Goal: Information Seeking & Learning: Learn about a topic

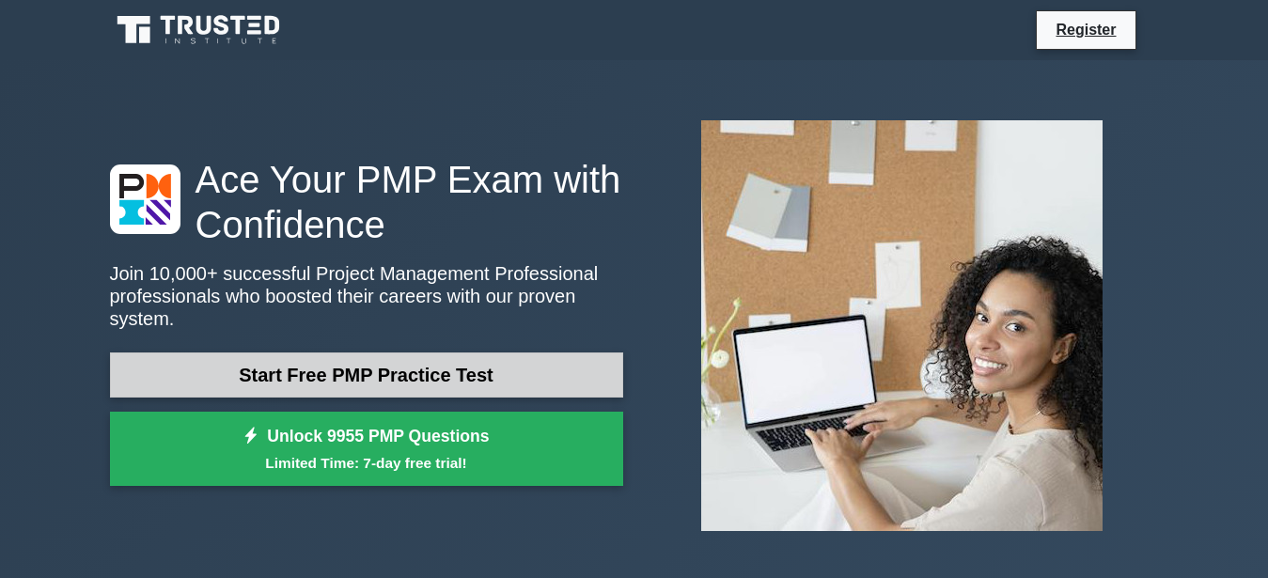
click at [334, 367] on link "Start Free PMP Practice Test" at bounding box center [366, 374] width 513 height 45
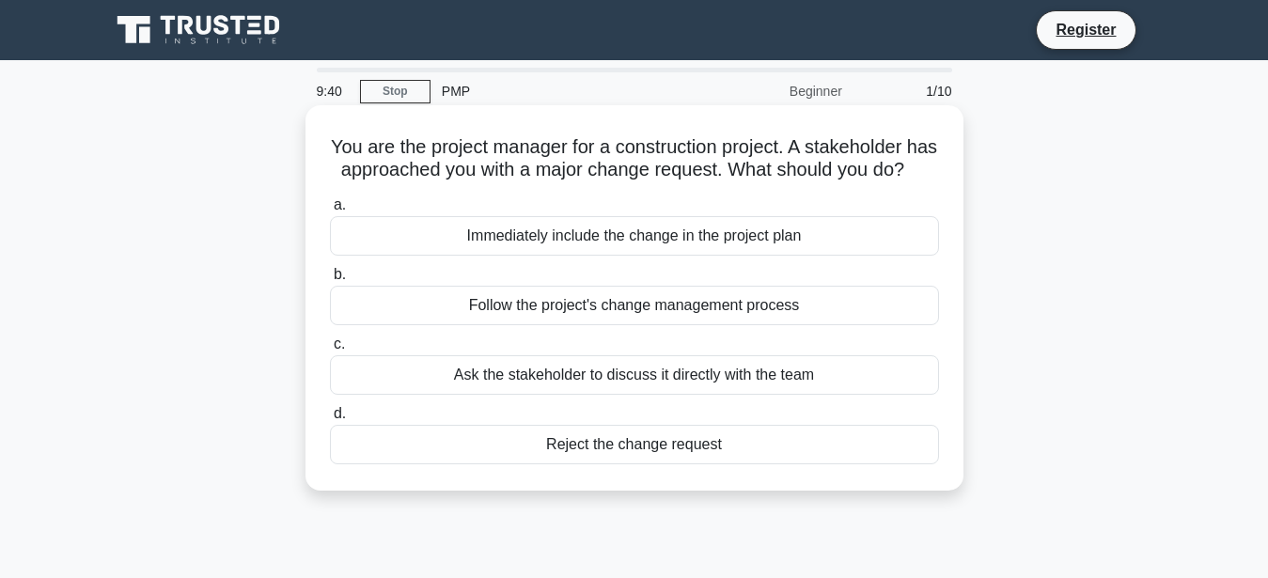
click at [542, 378] on div "Ask the stakeholder to discuss it directly with the team" at bounding box center [634, 374] width 609 height 39
click at [330, 351] on input "c. Ask the stakeholder to discuss it directly with the team" at bounding box center [330, 344] width 0 height 12
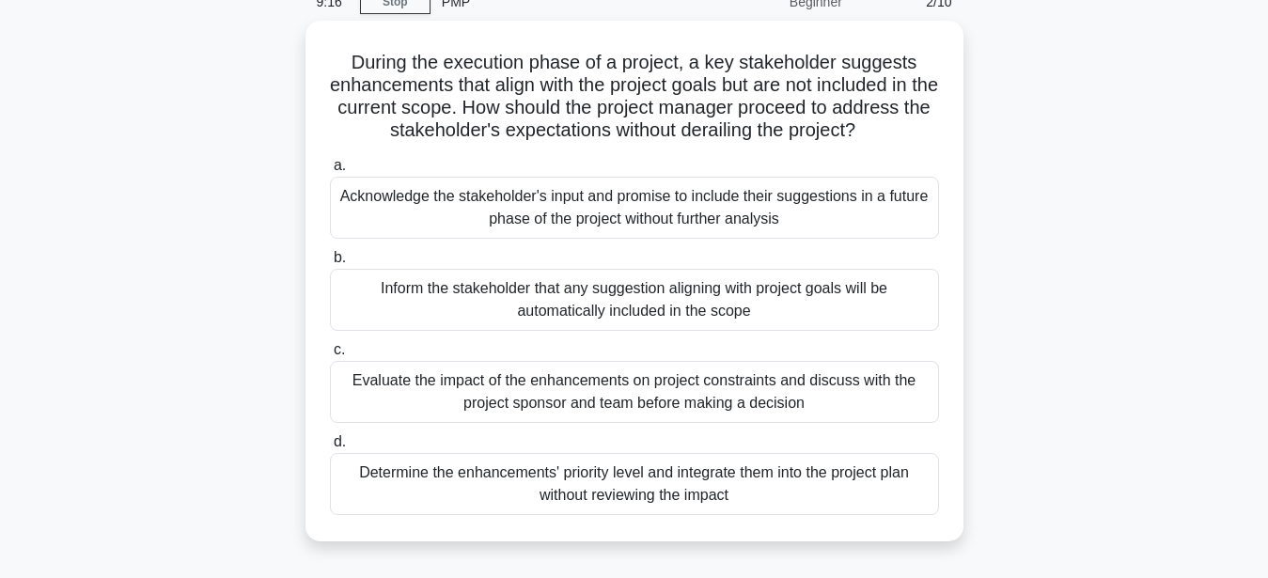
scroll to position [96, 0]
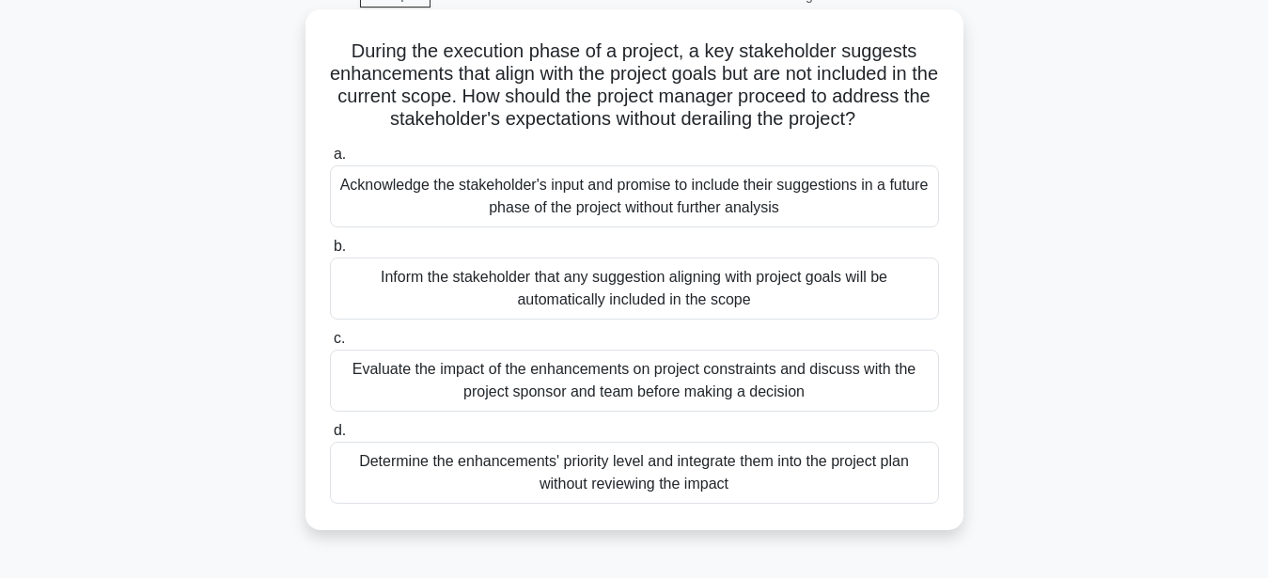
click at [582, 200] on div "Acknowledge the stakeholder's input and promise to include their suggestions in…" at bounding box center [634, 196] width 609 height 62
click at [330, 161] on input "a. Acknowledge the stakeholder's input and promise to include their suggestions…" at bounding box center [330, 154] width 0 height 12
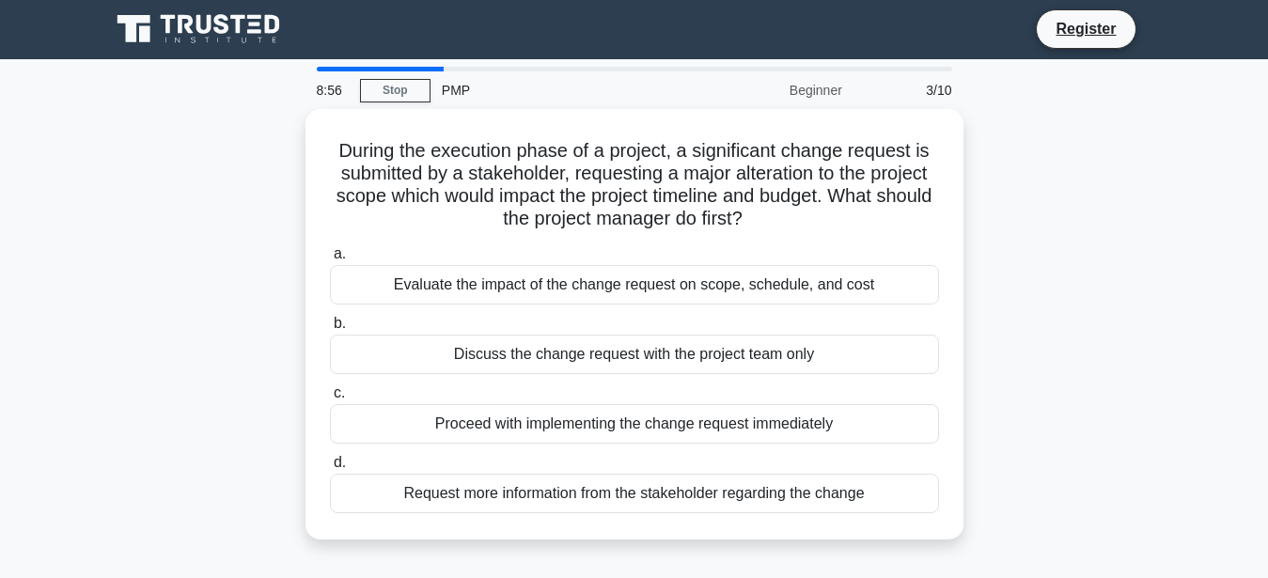
scroll to position [0, 0]
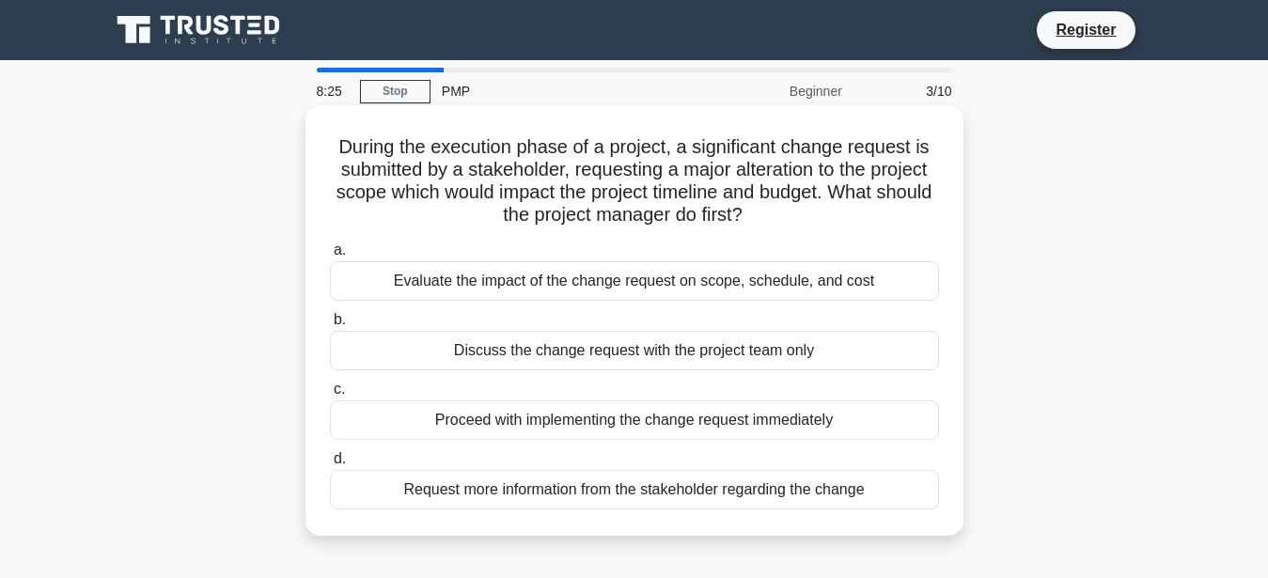
click at [779, 488] on div "Request more information from the stakeholder regarding the change" at bounding box center [634, 489] width 609 height 39
click at [330, 465] on input "d. Request more information from the stakeholder regarding the change" at bounding box center [330, 459] width 0 height 12
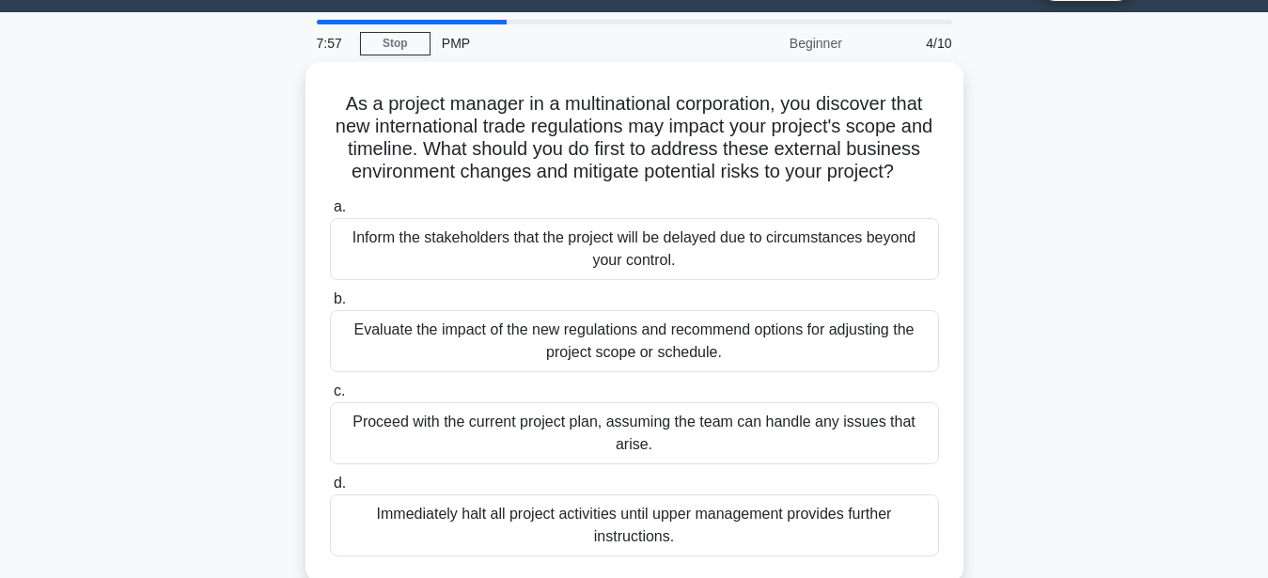
scroll to position [96, 0]
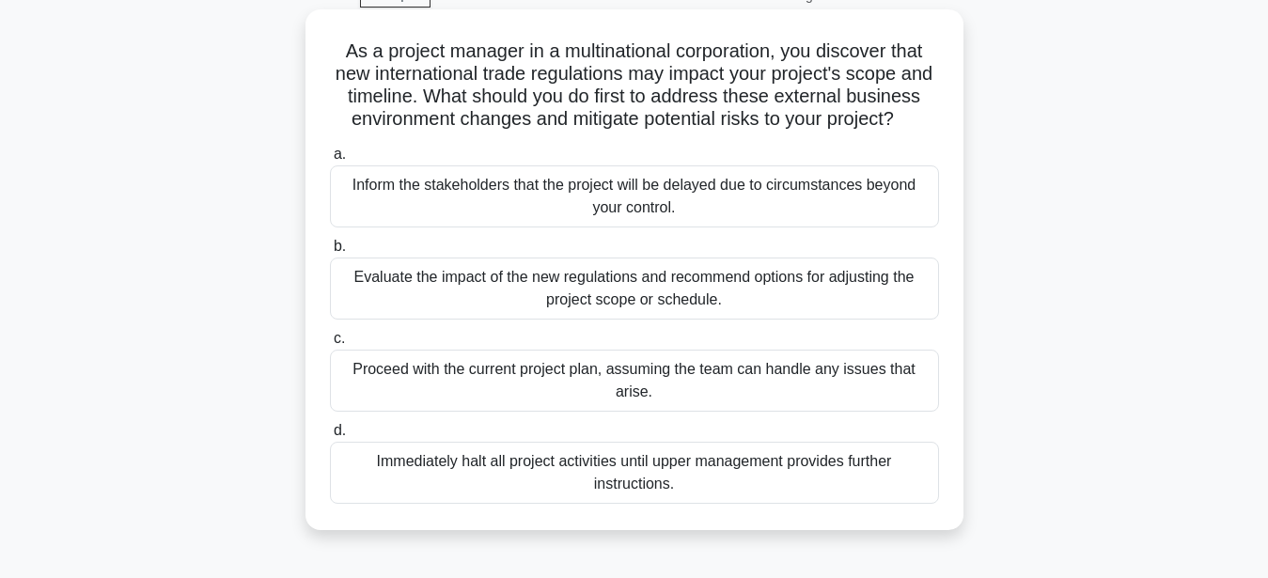
click at [749, 179] on div "Inform the stakeholders that the project will be delayed due to circumstances b…" at bounding box center [634, 196] width 609 height 62
click at [330, 161] on input "a. Inform the stakeholders that the project will be delayed due to circumstance…" at bounding box center [330, 154] width 0 height 12
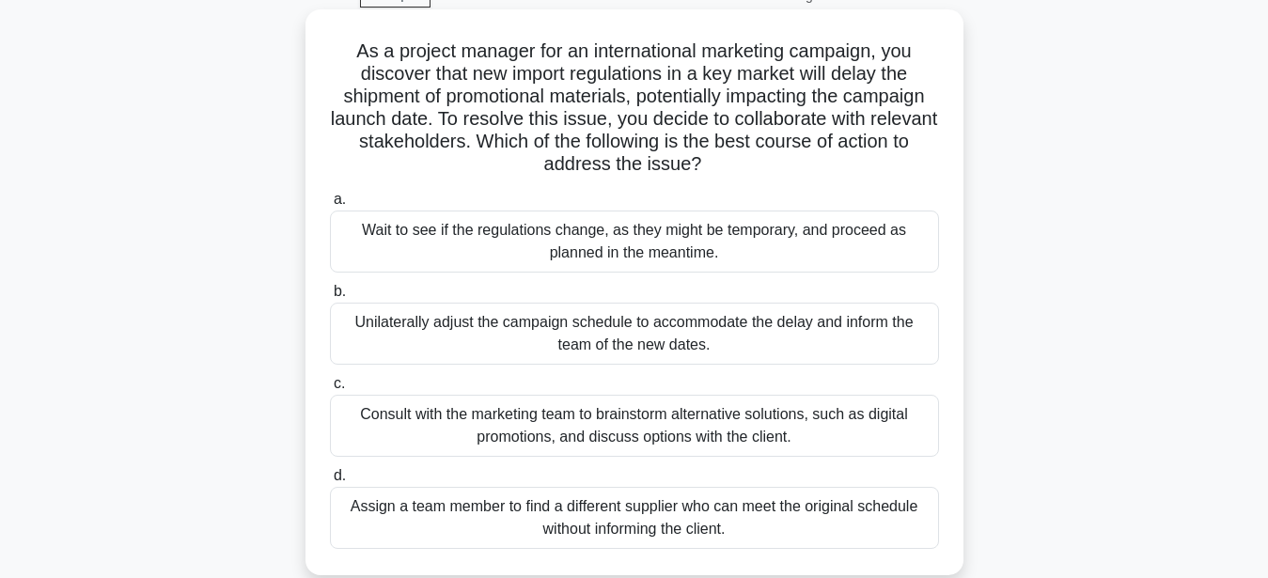
click at [837, 421] on div "Consult with the marketing team to brainstorm alternative solutions, such as di…" at bounding box center [634, 426] width 609 height 62
click at [330, 390] on input "c. Consult with the marketing team to brainstorm alternative solutions, such as…" at bounding box center [330, 384] width 0 height 12
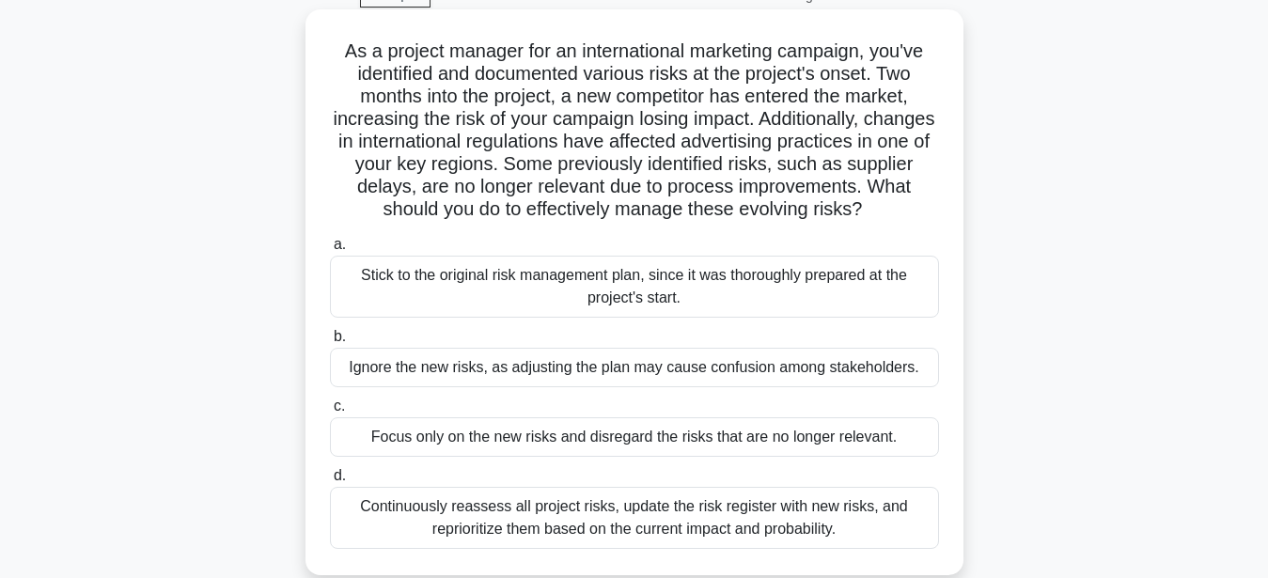
click at [625, 534] on div "Continuously reassess all project risks, update the risk register with new risk…" at bounding box center [634, 518] width 609 height 62
click at [330, 482] on input "d. Continuously reassess all project risks, update the risk register with new r…" at bounding box center [330, 476] width 0 height 12
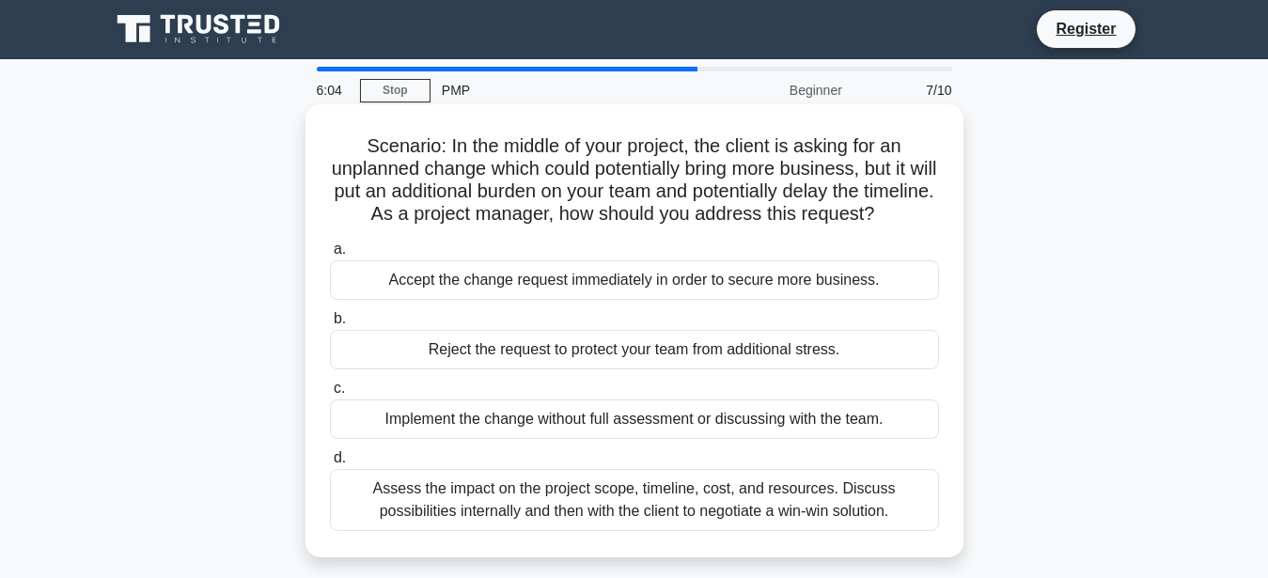
scroll to position [0, 0]
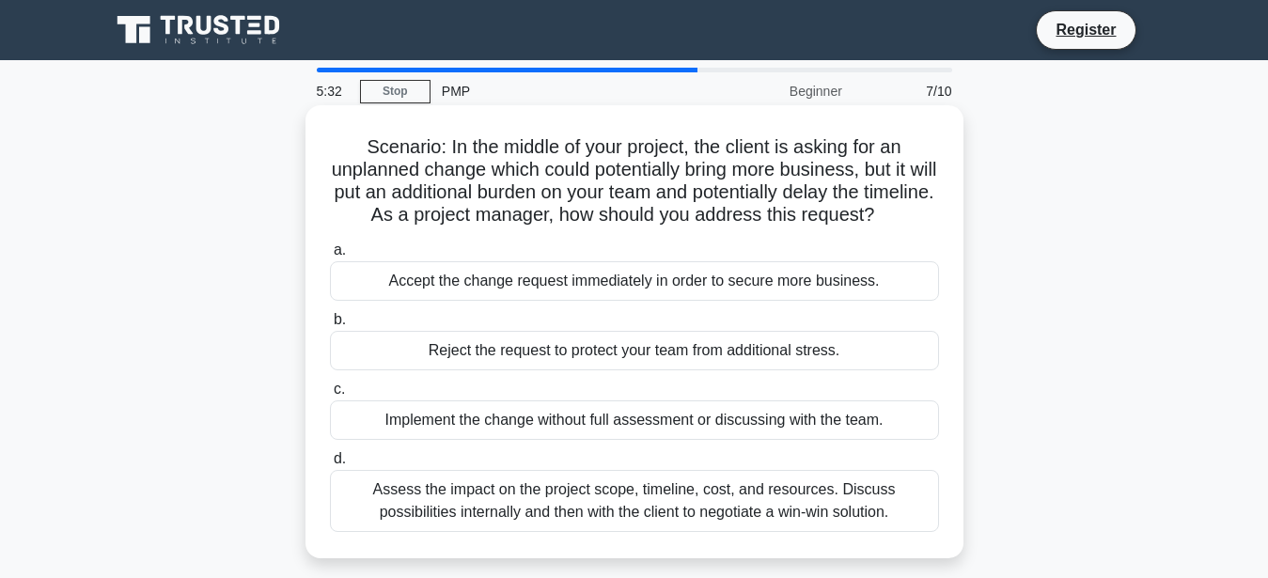
click at [478, 502] on div "Assess the impact on the project scope, timeline, cost, and resources. Discuss …" at bounding box center [634, 501] width 609 height 62
click at [330, 465] on input "d. Assess the impact on the project scope, timeline, cost, and resources. Discu…" at bounding box center [330, 459] width 0 height 12
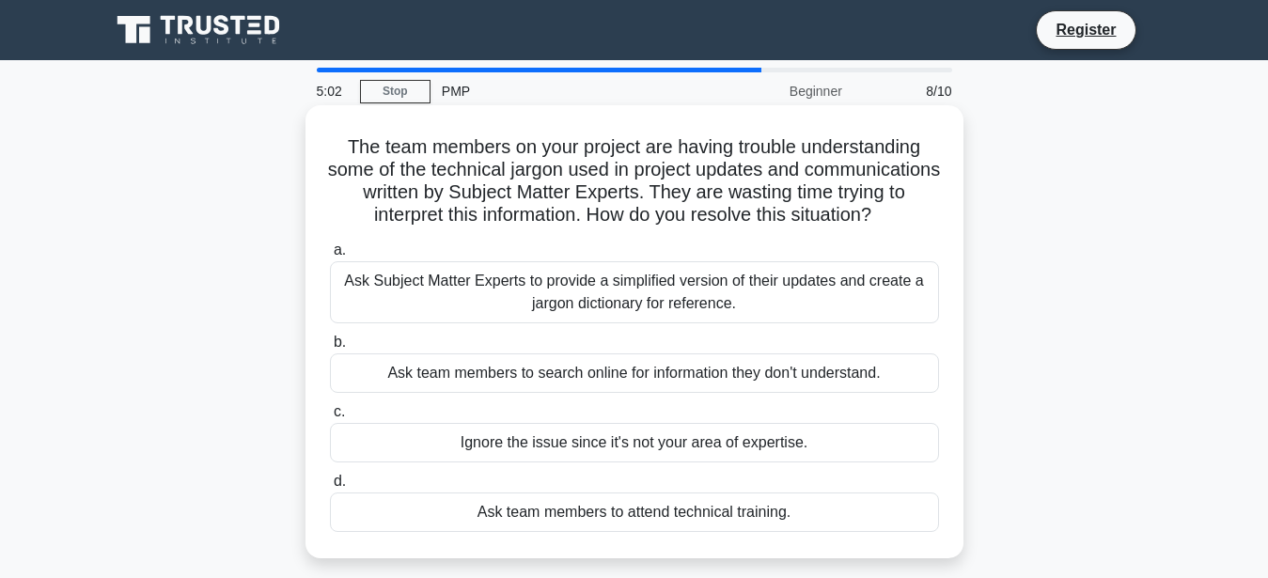
click at [554, 311] on div "Ask Subject Matter Experts to provide a simplified version of their updates and…" at bounding box center [634, 292] width 609 height 62
click at [330, 257] on input "a. Ask Subject Matter Experts to provide a simplified version of their updates …" at bounding box center [330, 250] width 0 height 12
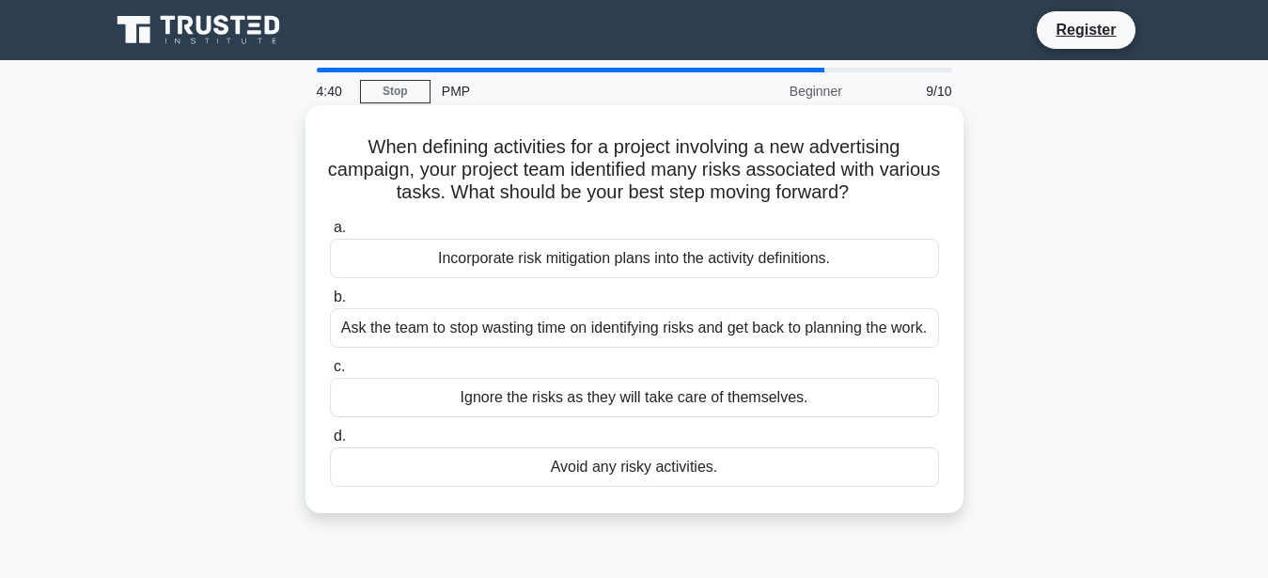
click at [781, 248] on div "Incorporate risk mitigation plans into the activity definitions." at bounding box center [634, 258] width 609 height 39
click at [330, 234] on input "a. Incorporate risk mitigation plans into the activity definitions." at bounding box center [330, 228] width 0 height 12
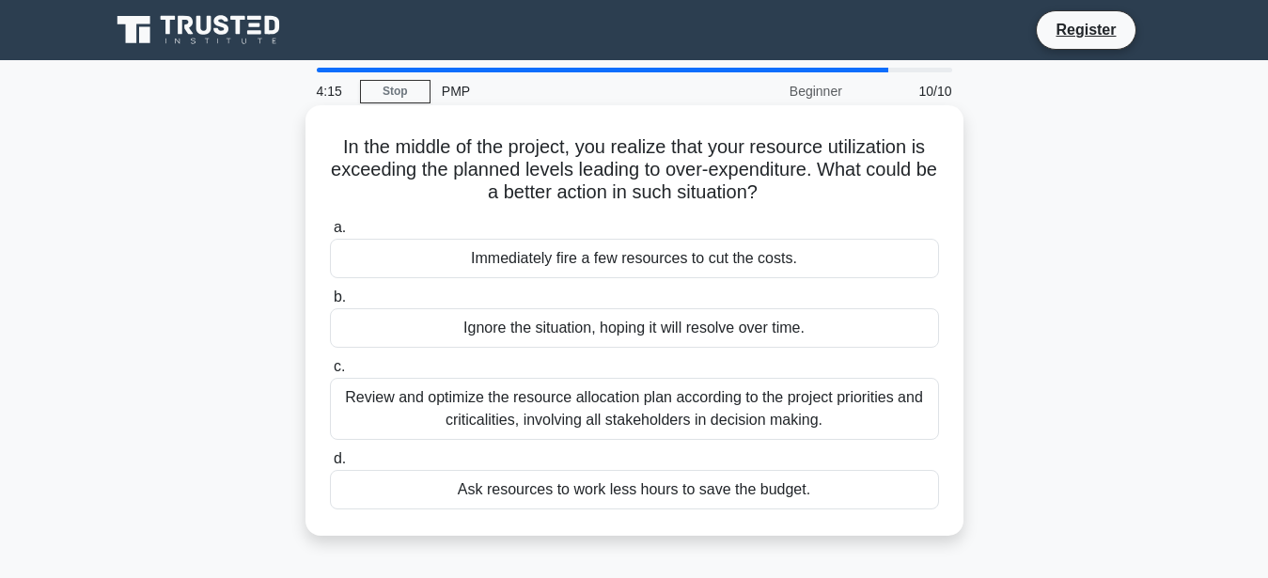
click at [696, 413] on div "Review and optimize the resource allocation plan according to the project prior…" at bounding box center [634, 409] width 609 height 62
click at [330, 373] on input "c. Review and optimize the resource allocation plan according to the project pr…" at bounding box center [330, 367] width 0 height 12
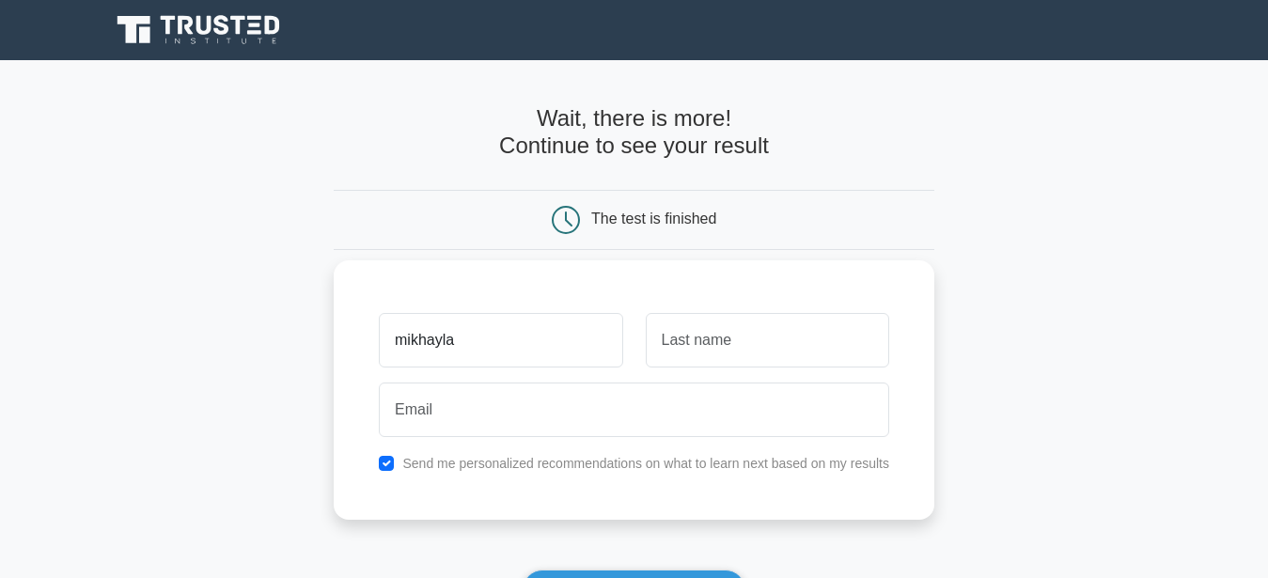
type input "mikhayla"
click at [819, 317] on input "text" at bounding box center [767, 340] width 243 height 55
type input "acho"
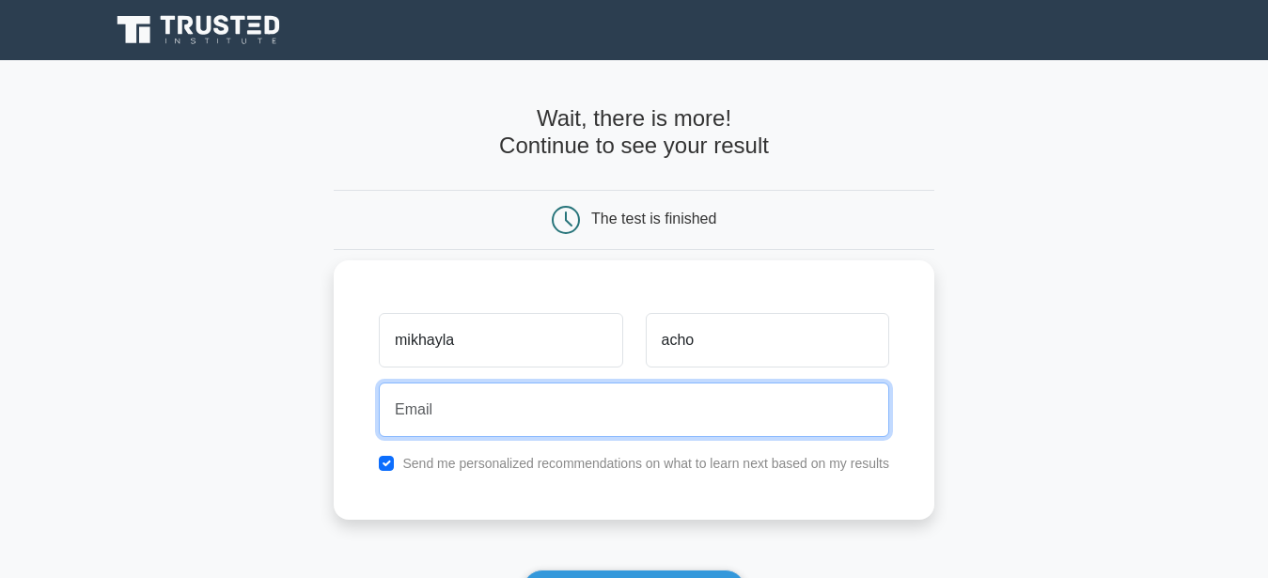
click at [727, 399] on input "email" at bounding box center [634, 409] width 510 height 55
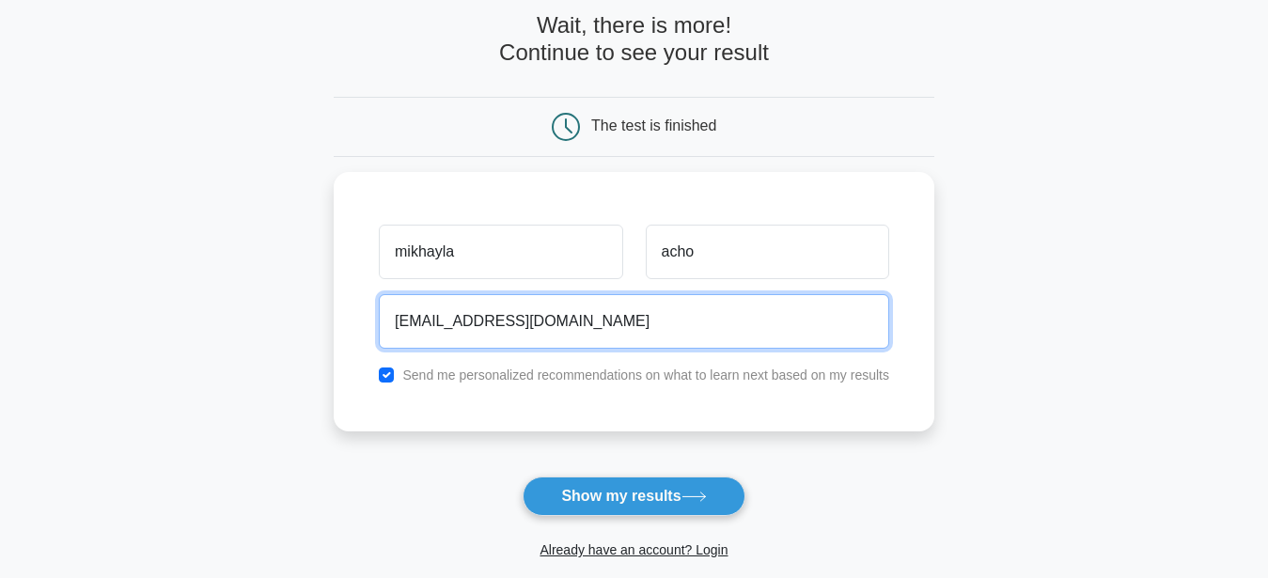
scroll to position [96, 0]
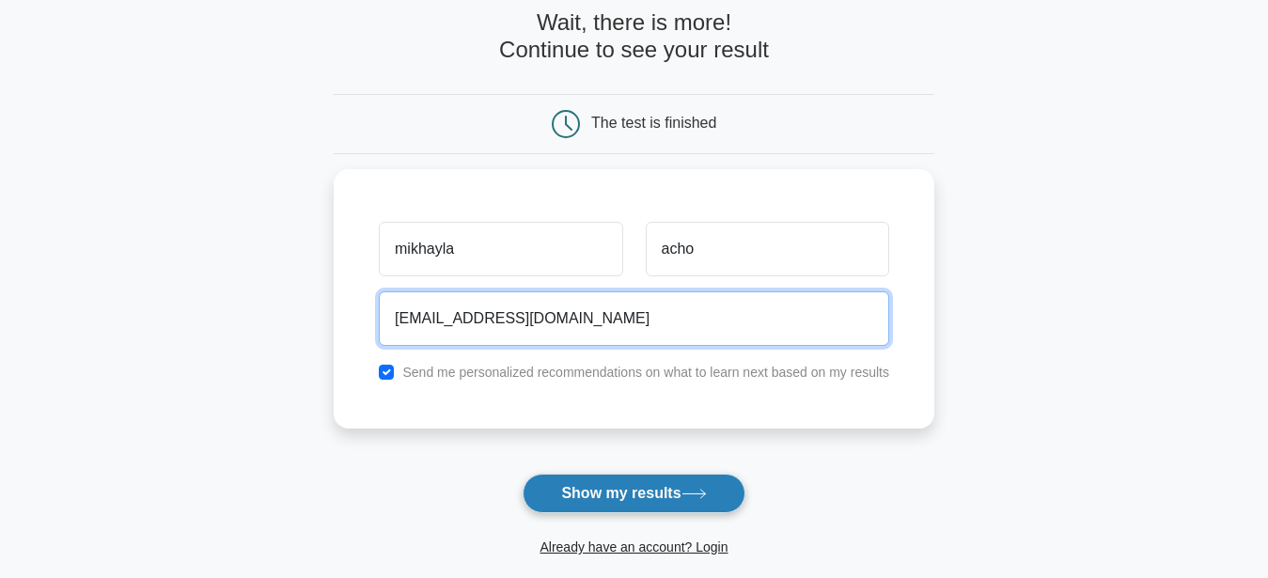
type input "achomanyiebob@gmail.com"
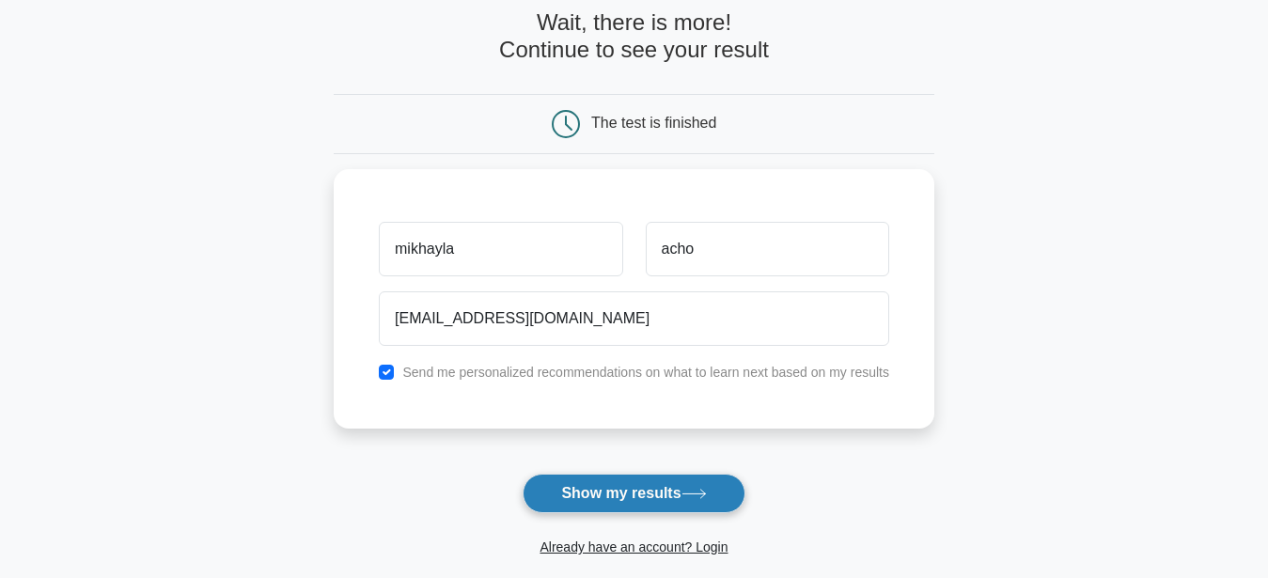
click at [676, 481] on button "Show my results" at bounding box center [633, 493] width 222 height 39
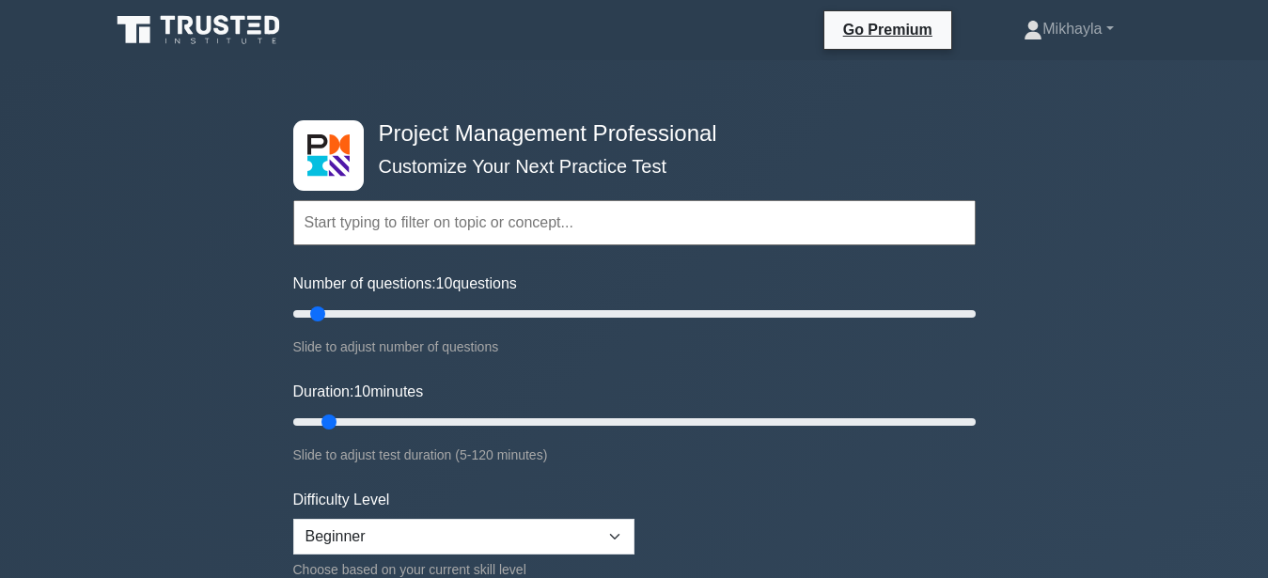
click at [399, 233] on input "text" at bounding box center [634, 222] width 682 height 45
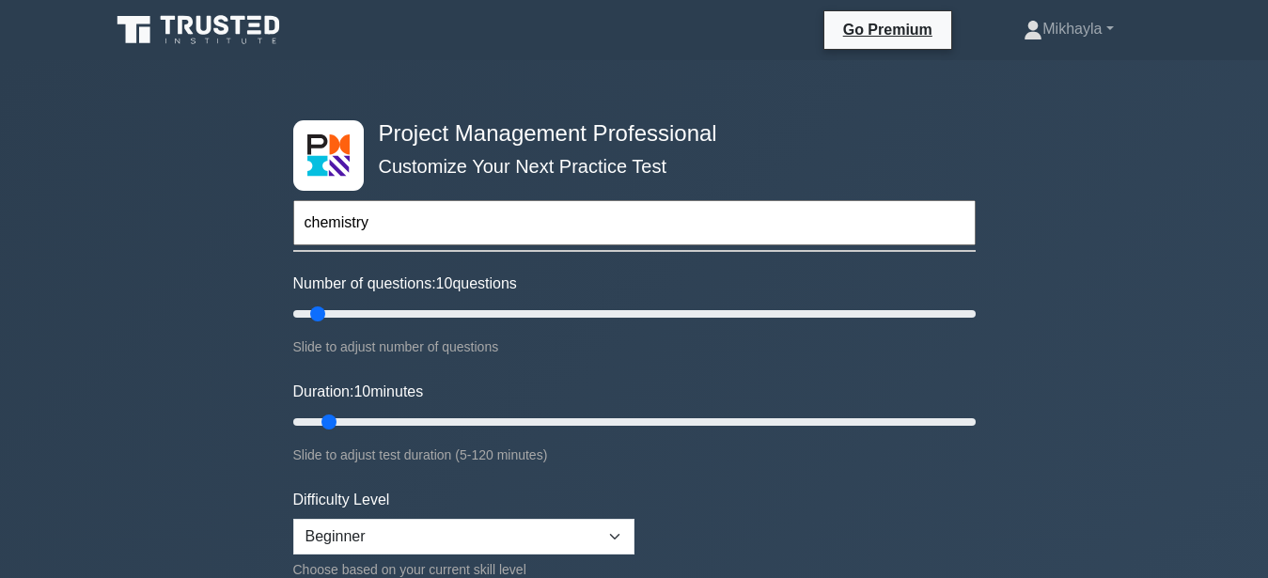
type input "chemistry"
